Goal: Task Accomplishment & Management: Complete application form

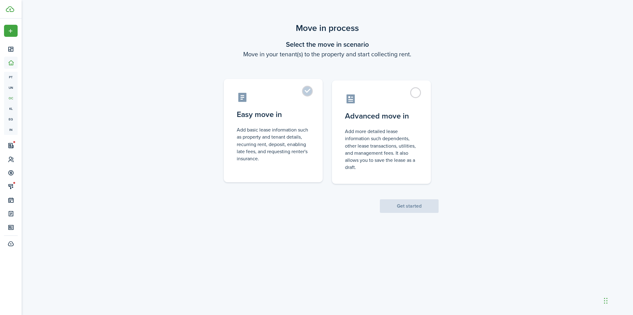
click at [263, 83] on label "Easy move in Add basic lease information such as property and tenant details, r…" at bounding box center [273, 130] width 99 height 103
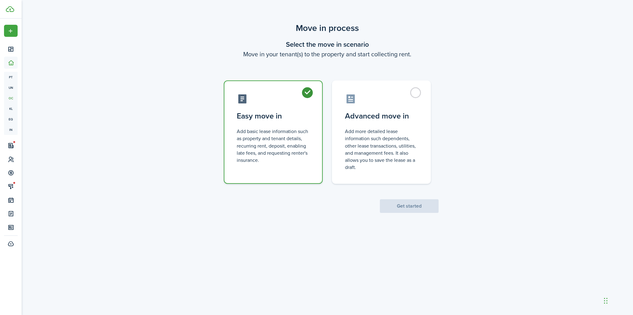
radio input "true"
drag, startPoint x: 428, startPoint y: 219, endPoint x: 427, endPoint y: 211, distance: 8.0
click at [427, 217] on div "Move in process Select the move in scenario Move in your tenant(s) to the prope…" at bounding box center [328, 160] width 612 height 282
click at [427, 211] on button "Get started" at bounding box center [409, 206] width 59 height 14
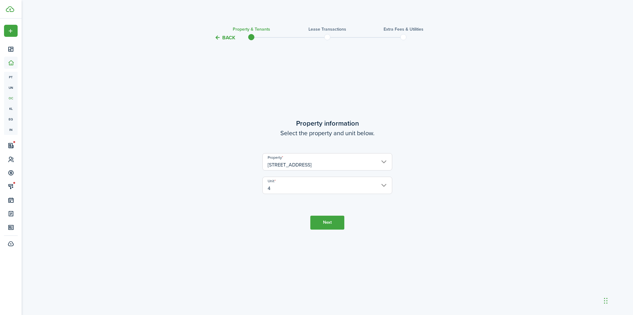
click at [317, 222] on button "Next" at bounding box center [327, 223] width 34 height 14
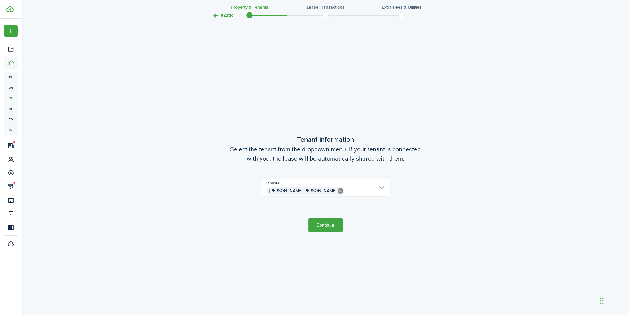
scroll to position [273, 0]
click at [332, 227] on button "Continue" at bounding box center [325, 224] width 34 height 14
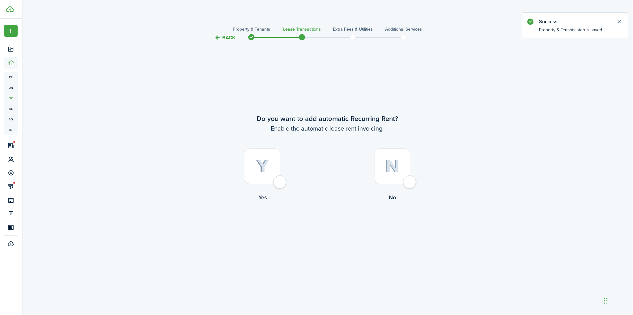
click at [280, 177] on div at bounding box center [263, 166] width 36 height 36
radio input "true"
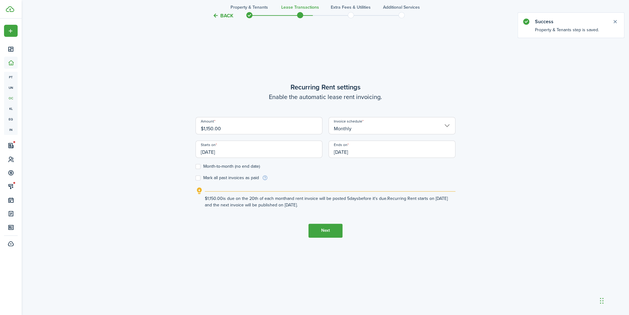
scroll to position [314, 0]
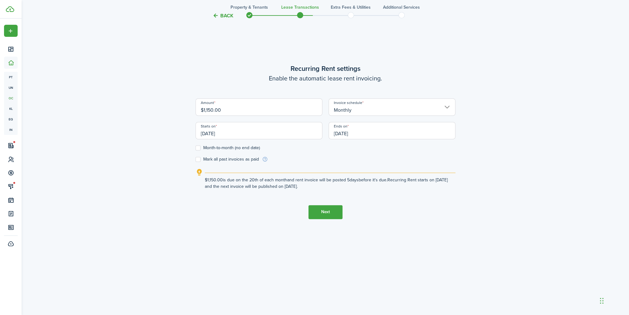
click at [255, 137] on input "[DATE]" at bounding box center [258, 130] width 127 height 17
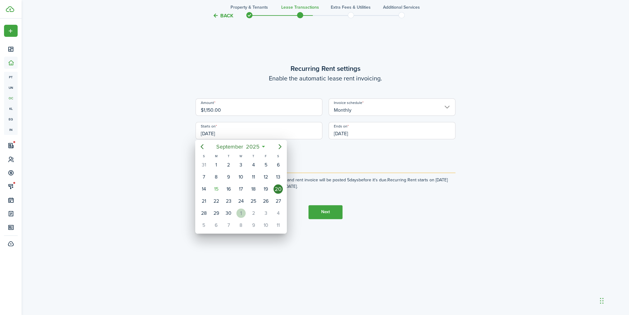
click at [243, 210] on div "1" at bounding box center [240, 212] width 9 height 9
type input "[DATE]"
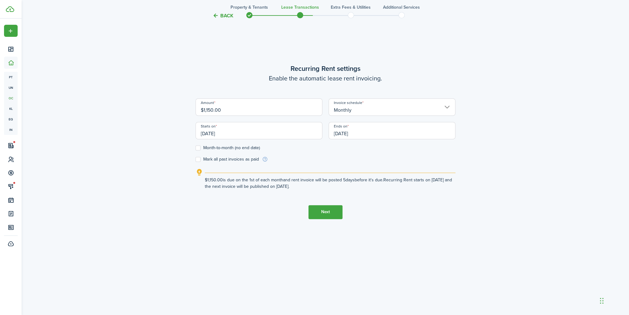
click at [370, 133] on input "[DATE]" at bounding box center [391, 130] width 127 height 17
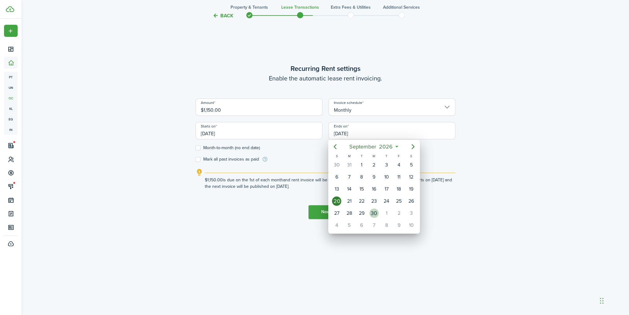
click at [370, 211] on div "30" at bounding box center [373, 212] width 9 height 9
type input "[DATE]"
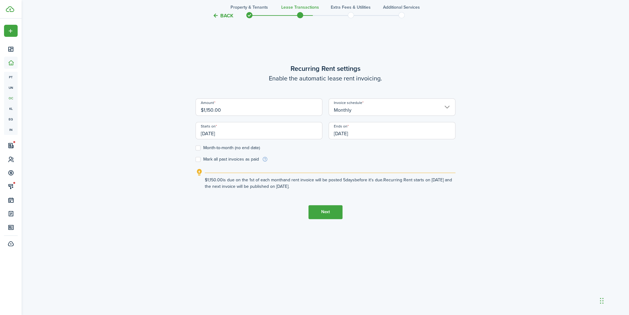
click at [328, 212] on button "Next" at bounding box center [325, 212] width 34 height 14
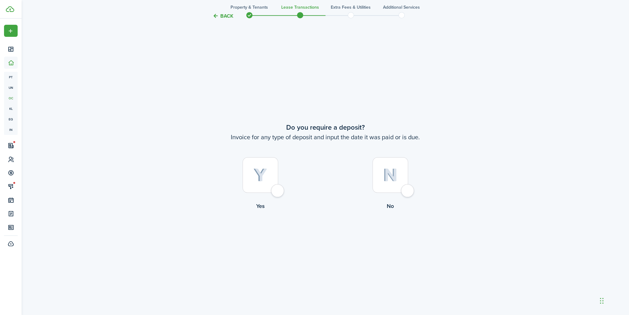
click at [274, 186] on div at bounding box center [260, 175] width 36 height 36
radio input "true"
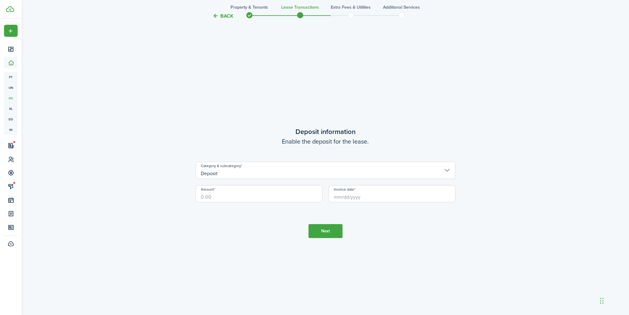
scroll to position [902, 0]
click at [222, 194] on input "Amount" at bounding box center [258, 193] width 127 height 17
click at [331, 193] on input "Invoice date" at bounding box center [391, 193] width 127 height 17
type input "$1,150.00"
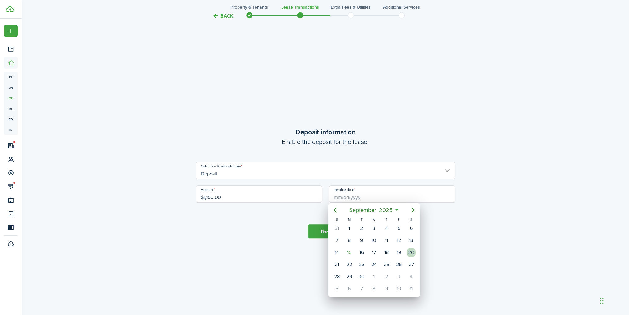
click at [408, 251] on div "20" at bounding box center [410, 252] width 9 height 9
type input "[DATE]"
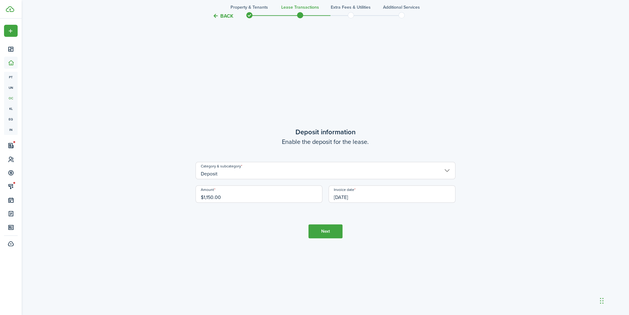
click at [335, 232] on button "Next" at bounding box center [325, 231] width 34 height 14
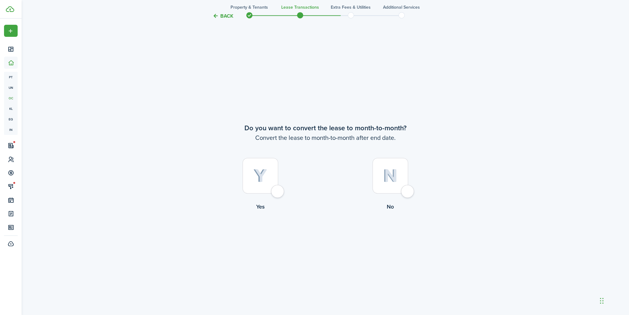
scroll to position [1217, 0]
click at [252, 186] on div at bounding box center [260, 175] width 36 height 36
radio input "true"
click at [331, 241] on button "Continue" at bounding box center [325, 236] width 34 height 14
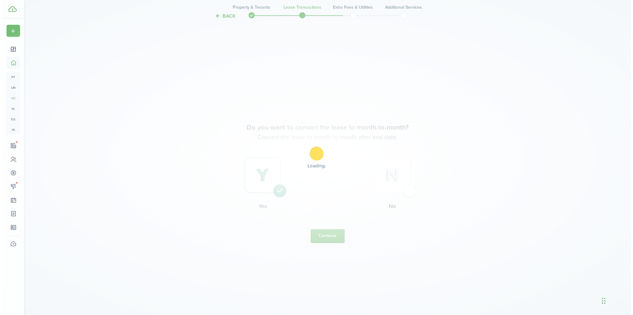
scroll to position [0, 0]
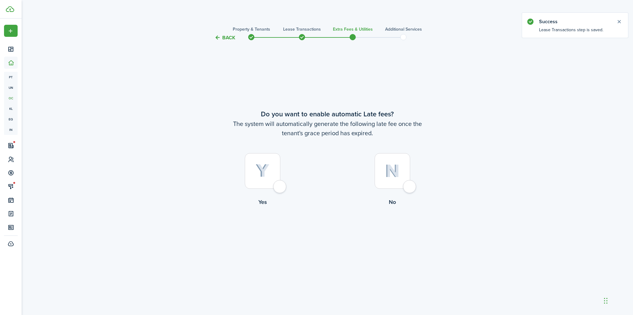
click at [271, 173] on div at bounding box center [263, 171] width 36 height 36
radio input "true"
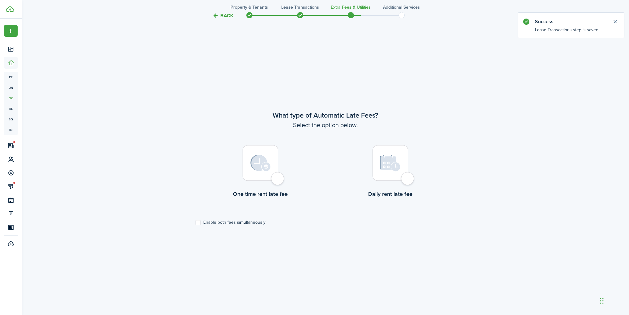
click at [385, 174] on div at bounding box center [390, 163] width 36 height 36
radio input "true"
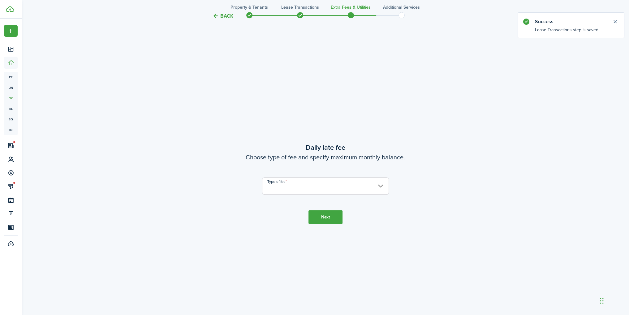
scroll to position [587, 0]
click at [320, 183] on input "Type of fee" at bounding box center [325, 185] width 127 height 17
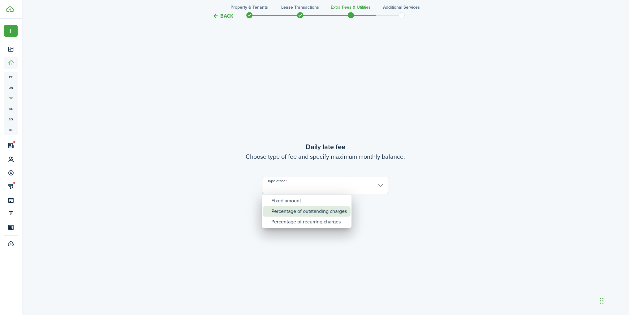
click at [314, 202] on div "Fixed amount" at bounding box center [308, 200] width 75 height 11
type input "Fixed amount"
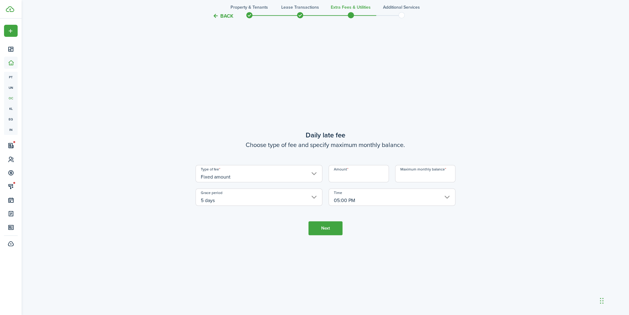
drag, startPoint x: 364, startPoint y: 170, endPoint x: 366, endPoint y: 177, distance: 7.1
click at [364, 170] on input "Amount" at bounding box center [358, 173] width 60 height 17
drag, startPoint x: 408, startPoint y: 176, endPoint x: 417, endPoint y: 182, distance: 10.3
click at [408, 176] on input "Maximum monthly balance" at bounding box center [425, 173] width 60 height 17
drag, startPoint x: 349, startPoint y: 173, endPoint x: 355, endPoint y: 180, distance: 9.0
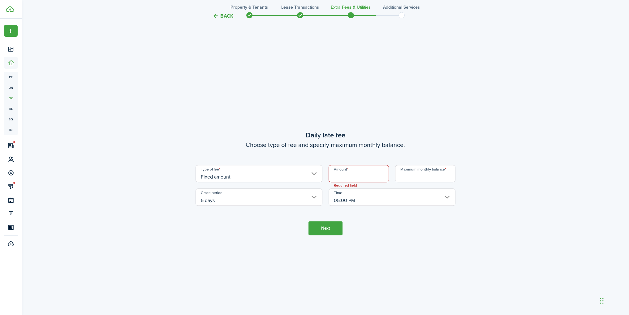
click at [349, 173] on input "Amount" at bounding box center [358, 173] width 60 height 17
type input "$10.00"
click at [409, 175] on input "Maximum monthly balance" at bounding box center [425, 173] width 60 height 17
type input "$250.00"
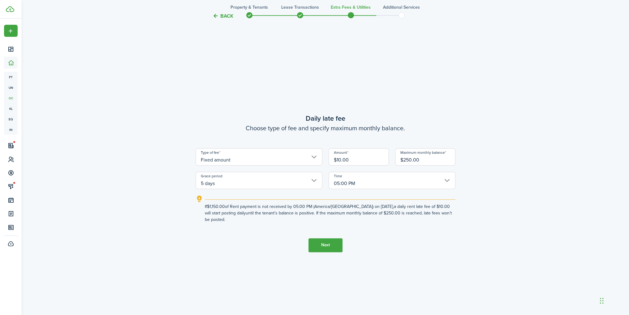
click at [333, 238] on button "Next" at bounding box center [325, 245] width 34 height 14
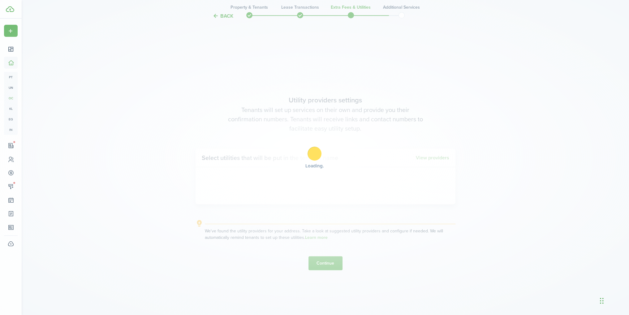
scroll to position [902, 0]
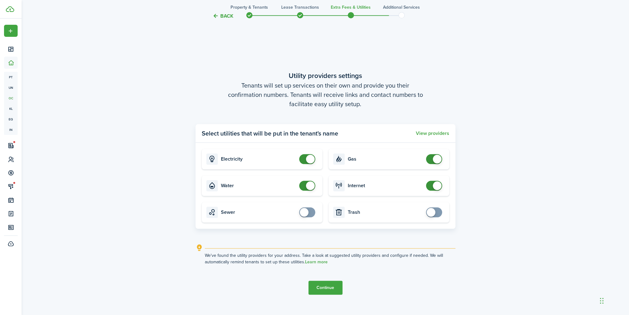
checkbox input "false"
click at [310, 185] on span at bounding box center [310, 185] width 9 height 9
checkbox input "false"
click at [433, 157] on span at bounding box center [437, 159] width 9 height 9
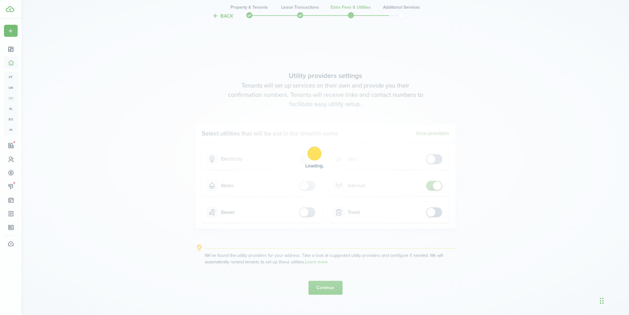
click at [335, 281] on div "Loading" at bounding box center [314, 157] width 629 height 315
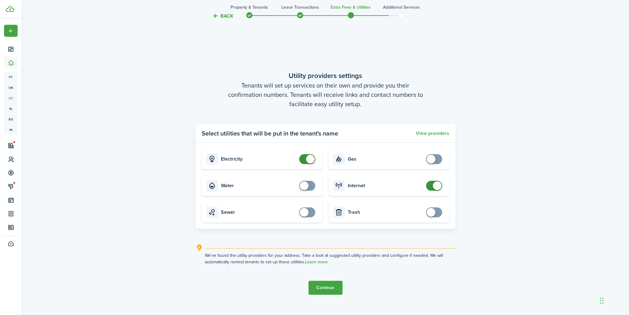
click at [335, 282] on button "Continue" at bounding box center [325, 287] width 34 height 14
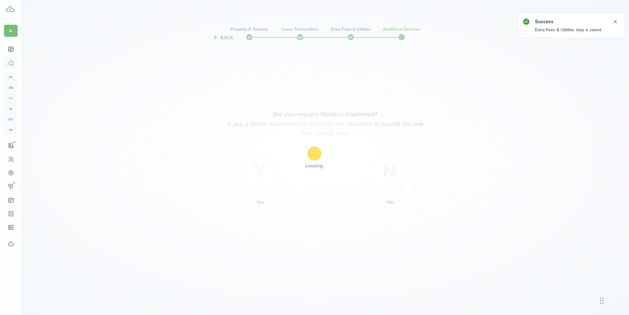
scroll to position [0, 0]
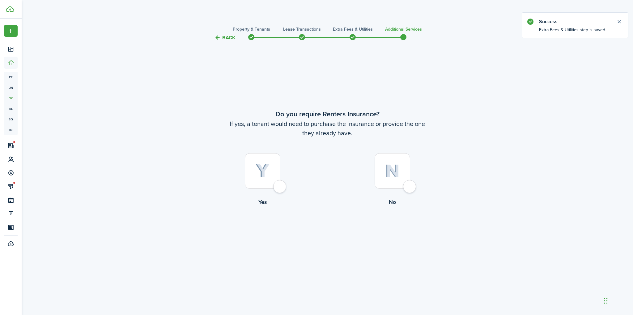
drag, startPoint x: 372, startPoint y: 171, endPoint x: 378, endPoint y: 174, distance: 6.8
click at [373, 172] on label "No" at bounding box center [392, 181] width 130 height 56
radio input "true"
click at [340, 230] on button "Complete move in" at bounding box center [327, 231] width 45 height 14
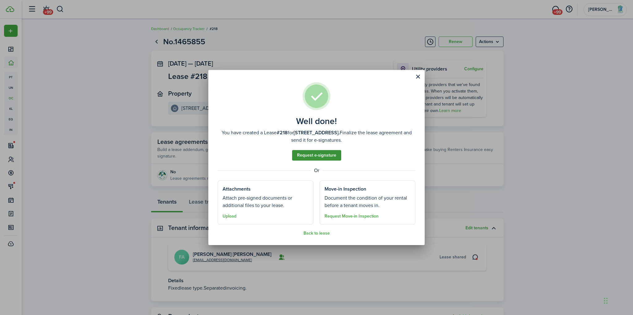
click at [314, 159] on link "Request e-signature" at bounding box center [316, 155] width 49 height 11
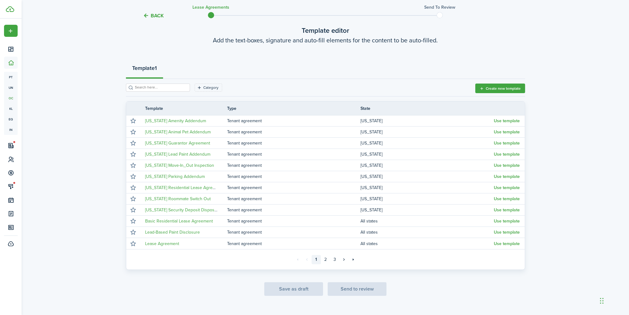
scroll to position [46, 0]
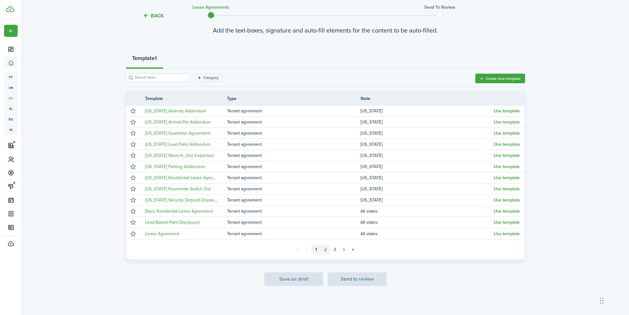
click at [327, 250] on link "2" at bounding box center [325, 249] width 9 height 9
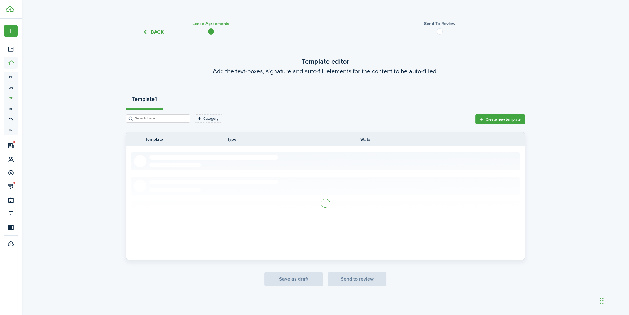
scroll to position [46, 0]
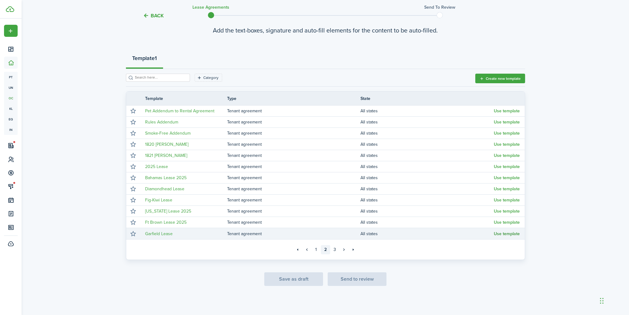
click at [515, 233] on button "Use template" at bounding box center [506, 233] width 26 height 5
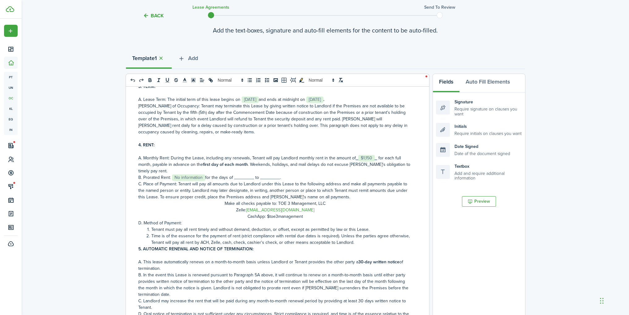
scroll to position [227, 0]
drag, startPoint x: 280, startPoint y: 177, endPoint x: 171, endPoint y: 178, distance: 108.2
click at [171, 178] on p "B. Prorated Rent: ﻿ No information ﻿for the days of ________ to ________." at bounding box center [275, 177] width 274 height 6
click at [489, 260] on document-aside-settings "Fields Auto Fill Elements Signature Require signature on clauses you want Initi…" at bounding box center [478, 202] width 93 height 256
click at [181, 176] on p "B. Prorated Rent: ﻿$400 for" at bounding box center [275, 177] width 274 height 6
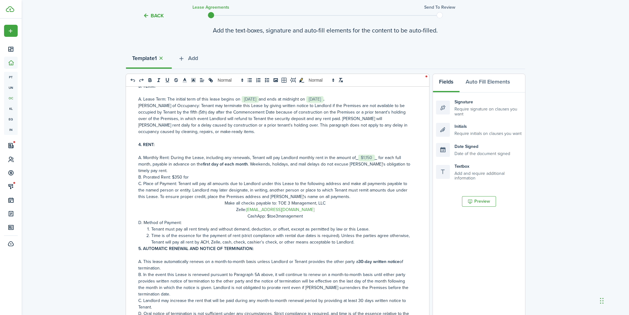
click at [195, 177] on p "B. Prorated Rent: ﻿$350 for" at bounding box center [275, 177] width 274 height 6
drag, startPoint x: 173, startPoint y: 174, endPoint x: 245, endPoint y: 180, distance: 72.5
click at [245, 180] on div "[US_STATE] STANDARD RESIDENTIAL LEASE THIS AGREEMENT (hereinafter referred to a…" at bounding box center [275, 208] width 298 height 243
click at [235, 177] on p "B. Prorated Rent: ﻿$350 for [DATE] to the [DATE]" at bounding box center [275, 177] width 274 height 6
click at [233, 176] on p "B. Prorated Rent: ﻿$350 for [DATE] to the [DATE]" at bounding box center [275, 177] width 274 height 6
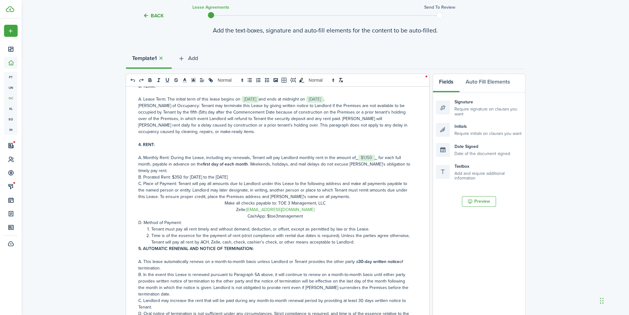
drag, startPoint x: 254, startPoint y: 180, endPoint x: 172, endPoint y: 177, distance: 82.3
click at [172, 177] on p "B. Prorated Rent: ﻿$350 for [DATE] to the [DATE]" at bounding box center [275, 177] width 274 height 6
click at [150, 82] on icon "bold" at bounding box center [150, 80] width 6 height 6
click at [179, 208] on p "Zelle: [EMAIL_ADDRESS][DOMAIN_NAME]" at bounding box center [275, 209] width 274 height 6
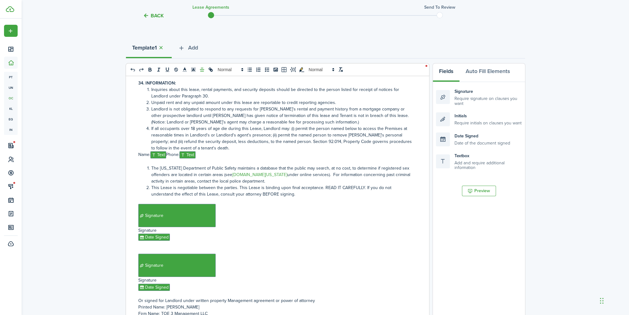
scroll to position [108, 0]
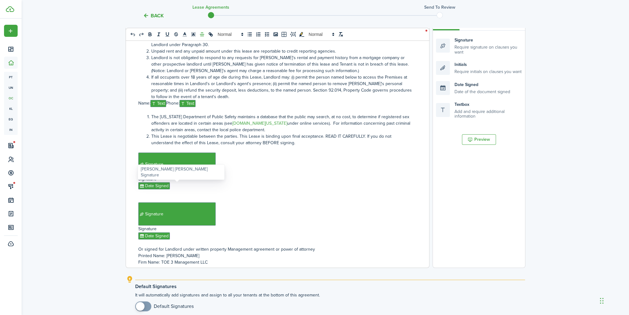
click at [182, 202] on span "Signature" at bounding box center [176, 213] width 77 height 23
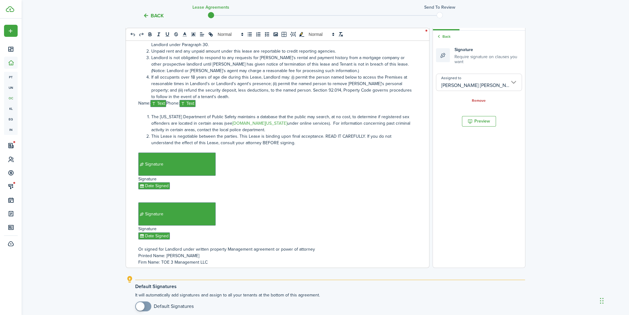
click at [476, 82] on input "[PERSON_NAME] [PERSON_NAME]" at bounding box center [479, 82] width 86 height 17
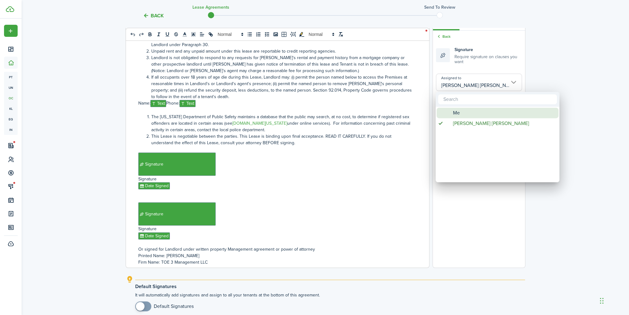
click at [460, 116] on div "Me" at bounding box center [499, 113] width 109 height 11
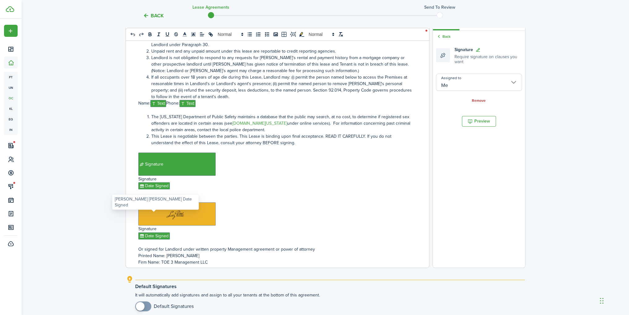
click at [160, 232] on span "Date Signed" at bounding box center [154, 235] width 32 height 7
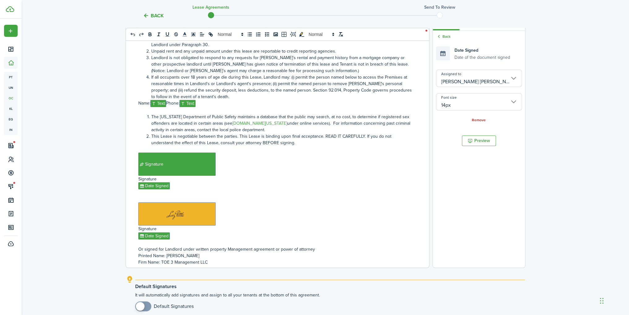
click at [468, 78] on input "[PERSON_NAME] [PERSON_NAME]" at bounding box center [479, 78] width 86 height 17
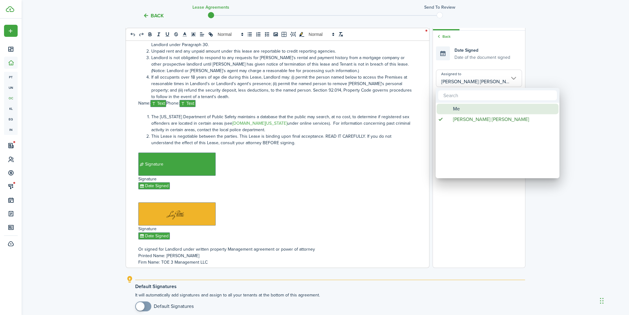
click at [466, 107] on div "Me" at bounding box center [499, 109] width 109 height 11
type input "Me"
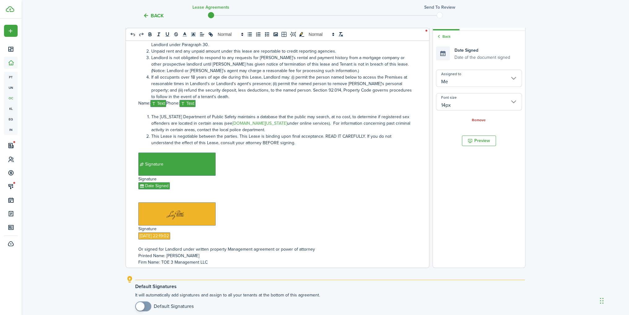
click at [464, 169] on document-aside-settings "Fields Auto Fill Elements Back Date Signed Date of the document signed Assigned…" at bounding box center [478, 140] width 93 height 256
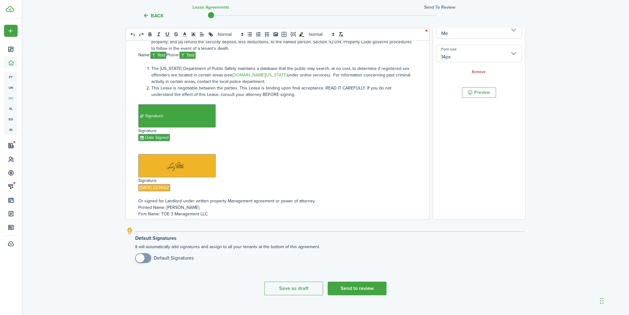
scroll to position [166, 0]
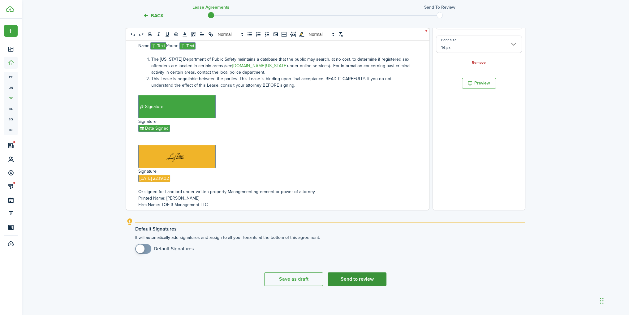
click at [363, 276] on button "Send to review" at bounding box center [356, 279] width 59 height 14
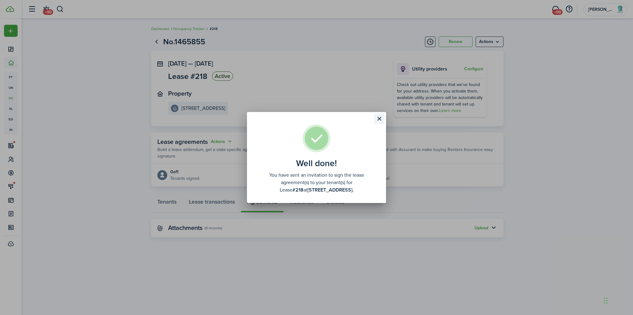
click at [382, 119] on button "Close modal" at bounding box center [379, 118] width 11 height 11
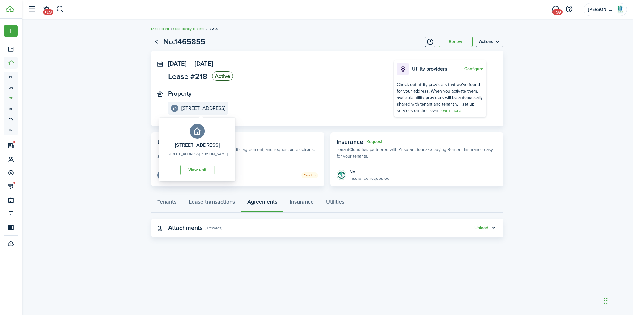
click at [202, 109] on e-details-info-title "[STREET_ADDRESS]" at bounding box center [204, 108] width 44 height 6
click at [200, 167] on link "View unit" at bounding box center [197, 169] width 34 height 11
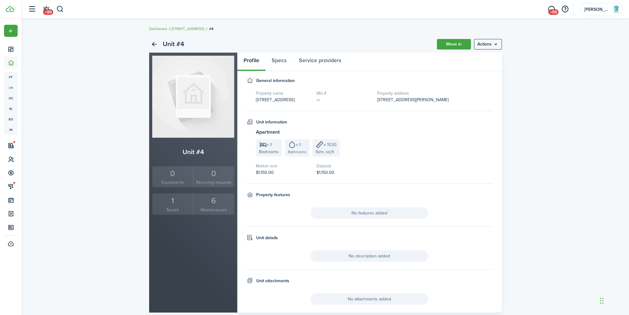
click at [172, 199] on div "1" at bounding box center [173, 201] width 38 height 12
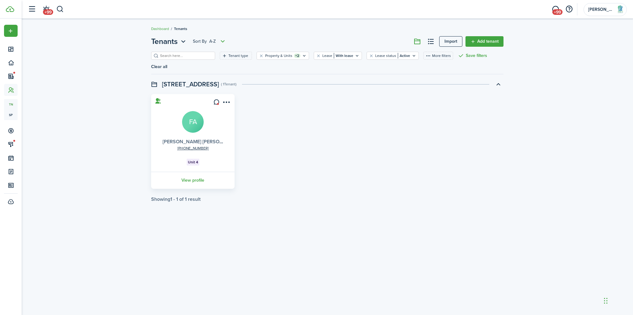
click at [195, 138] on link "[PERSON_NAME] [PERSON_NAME]" at bounding box center [202, 141] width 79 height 7
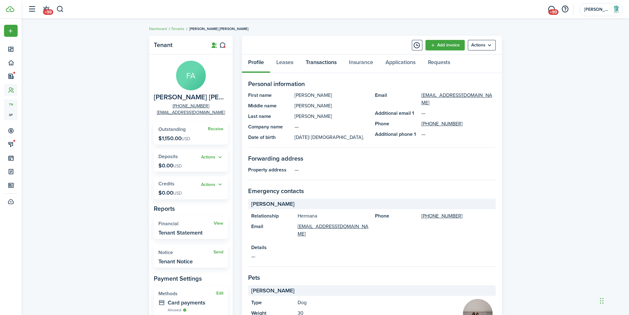
click at [333, 65] on link "Transactions" at bounding box center [320, 63] width 43 height 19
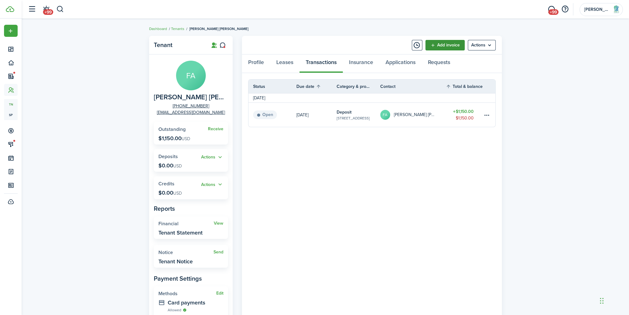
click at [443, 49] on link "Add invoice" at bounding box center [444, 45] width 39 height 11
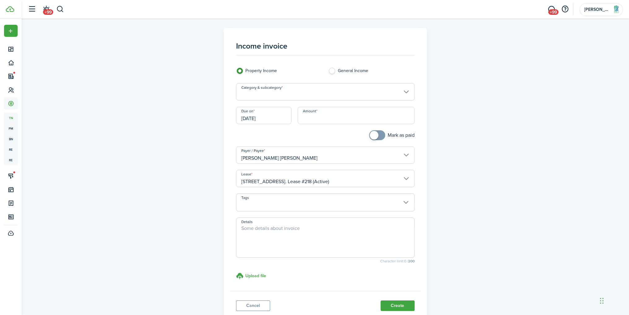
click at [271, 119] on input "[DATE]" at bounding box center [263, 115] width 55 height 17
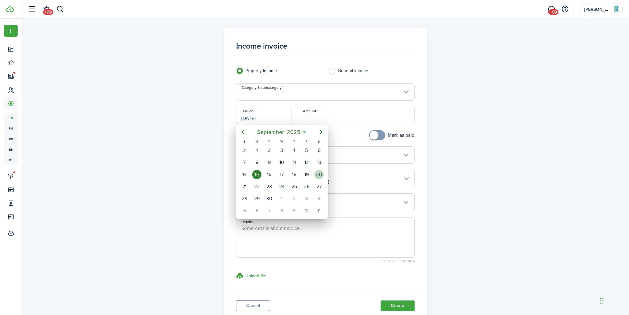
click at [318, 171] on div "20" at bounding box center [318, 174] width 9 height 9
type input "[DATE]"
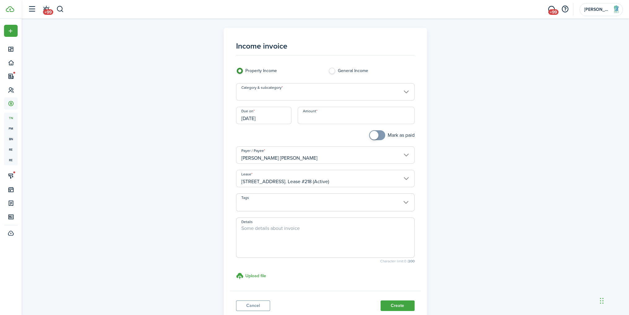
click at [313, 119] on input "Amount" at bounding box center [355, 115] width 117 height 17
type input "$350.00"
click at [445, 112] on div "Income invoice Property Income General Income Category & subcategory Due on [DA…" at bounding box center [325, 175] width 359 height 295
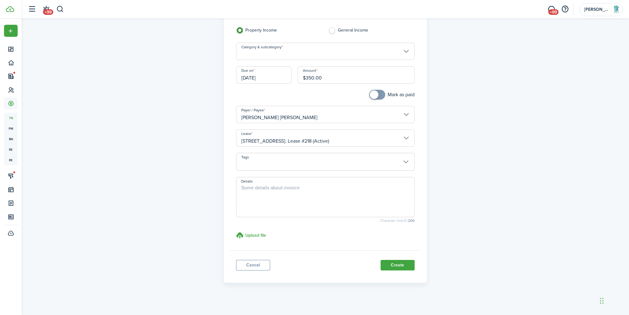
scroll to position [41, 0]
click at [291, 186] on textarea "Details" at bounding box center [325, 198] width 178 height 30
type textarea "September Rent"
click at [313, 60] on div "Category & subcategory" at bounding box center [325, 53] width 185 height 23
click at [311, 51] on input "Category & subcategory" at bounding box center [325, 50] width 178 height 17
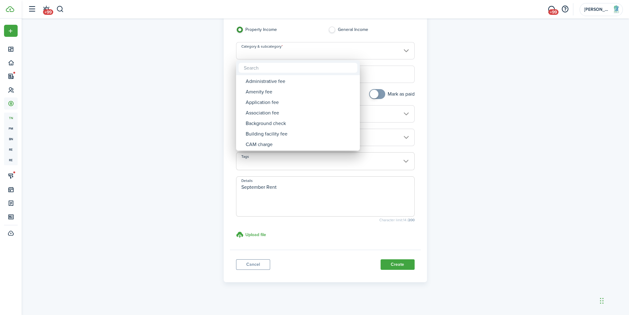
drag, startPoint x: 262, startPoint y: 64, endPoint x: 261, endPoint y: 68, distance: 3.4
click at [262, 66] on input "text" at bounding box center [297, 68] width 119 height 10
type input "rent"
click at [265, 91] on div "Rent" at bounding box center [300, 92] width 109 height 11
type input "Rent"
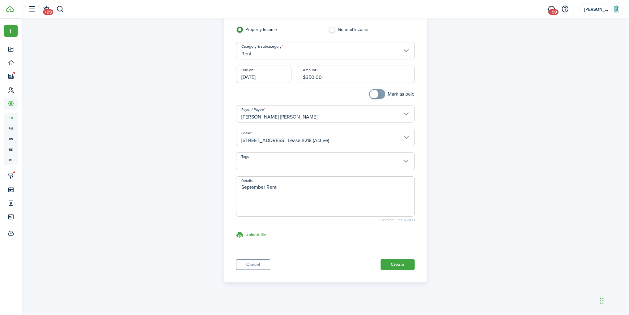
scroll to position [43, 0]
click at [391, 258] on button "Create" at bounding box center [397, 262] width 34 height 11
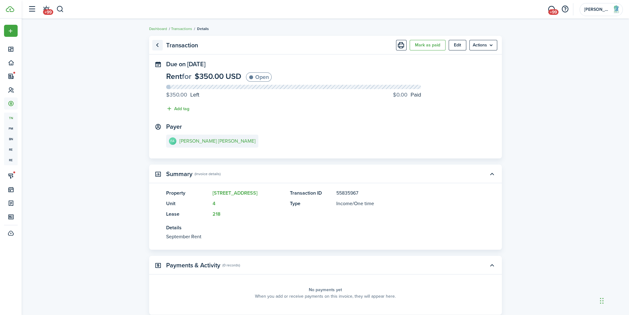
click at [155, 47] on link "Go back" at bounding box center [157, 45] width 11 height 11
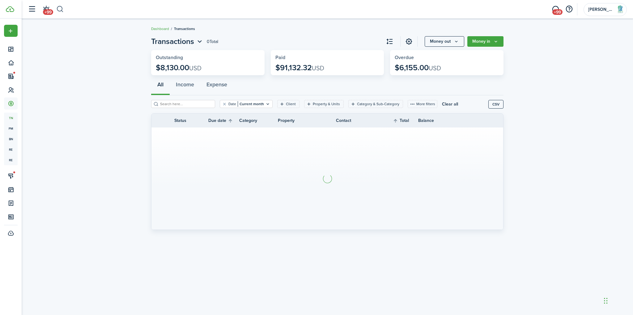
click at [63, 13] on button "button" at bounding box center [60, 9] width 8 height 11
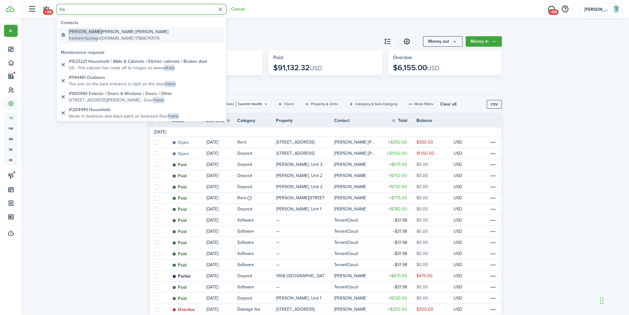
type input "fra"
click at [94, 32] on global-search-item-title "[PERSON_NAME] [PERSON_NAME]" at bounding box center [119, 31] width 100 height 6
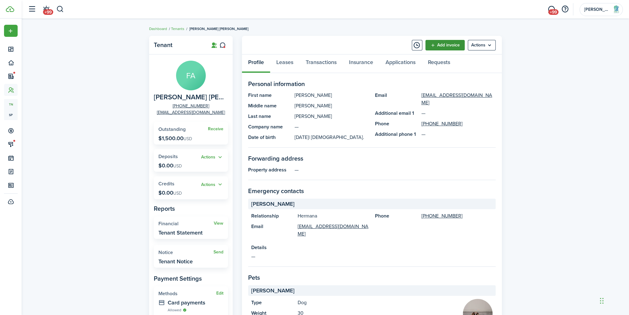
click at [431, 49] on link "Add invoice" at bounding box center [444, 45] width 39 height 11
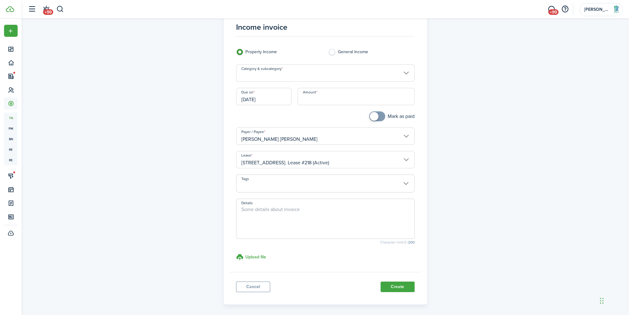
scroll to position [20, 0]
click at [305, 98] on input "Amount" at bounding box center [355, 94] width 117 height 17
type input "$250.00"
click at [278, 67] on input "Category & subcategory" at bounding box center [325, 71] width 178 height 17
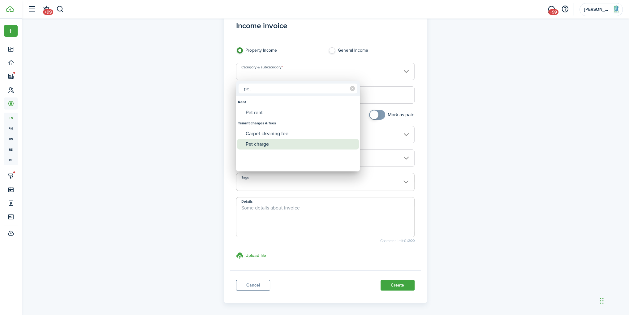
type input "pet"
click at [267, 139] on div "Pet charge" at bounding box center [300, 144] width 109 height 11
type input "Tenant charges & fees / Pet charge"
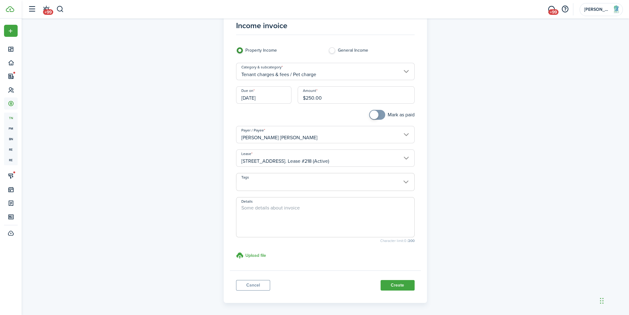
click at [260, 207] on textarea "Details" at bounding box center [325, 219] width 178 height 30
type textarea "O"
click at [272, 100] on input "[DATE]" at bounding box center [263, 94] width 55 height 17
type textarea "Pet Deposit, 1 Dog"
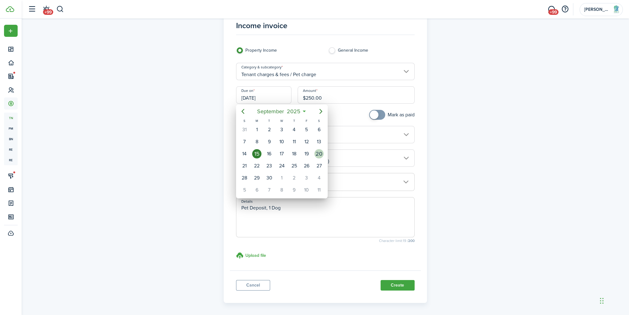
click at [317, 151] on div "20" at bounding box center [318, 153] width 9 height 9
type input "[DATE]"
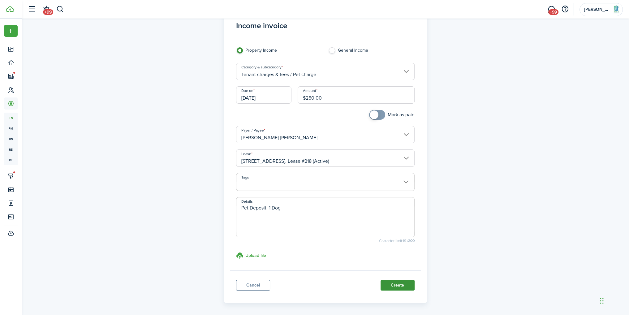
click at [401, 283] on button "Create" at bounding box center [397, 285] width 34 height 11
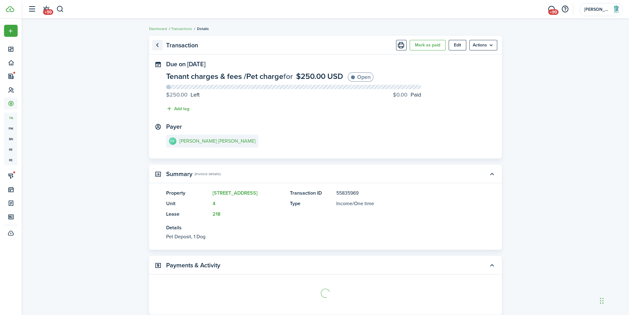
click at [156, 42] on link "Go back" at bounding box center [157, 45] width 11 height 11
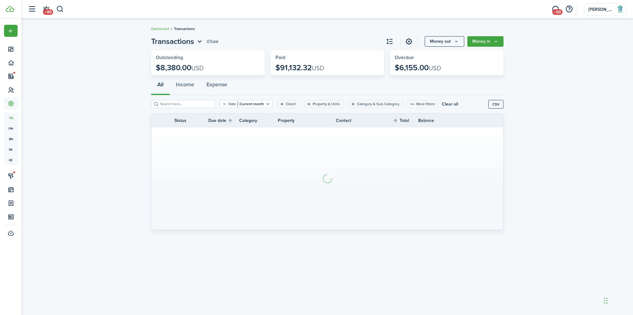
click at [64, 10] on header-wrapper "+99 +99 [PERSON_NAME]" at bounding box center [326, 9] width 602 height 19
click at [59, 10] on button "button" at bounding box center [60, 9] width 8 height 11
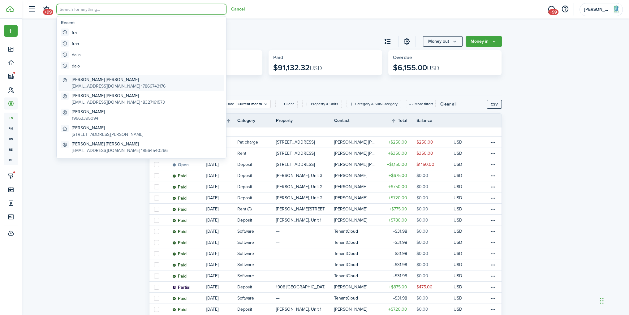
click at [87, 84] on global-search-item-description "[EMAIL_ADDRESS][DOMAIN_NAME] 17866743176" at bounding box center [119, 86] width 94 height 6
